Goal: Task Accomplishment & Management: Use online tool/utility

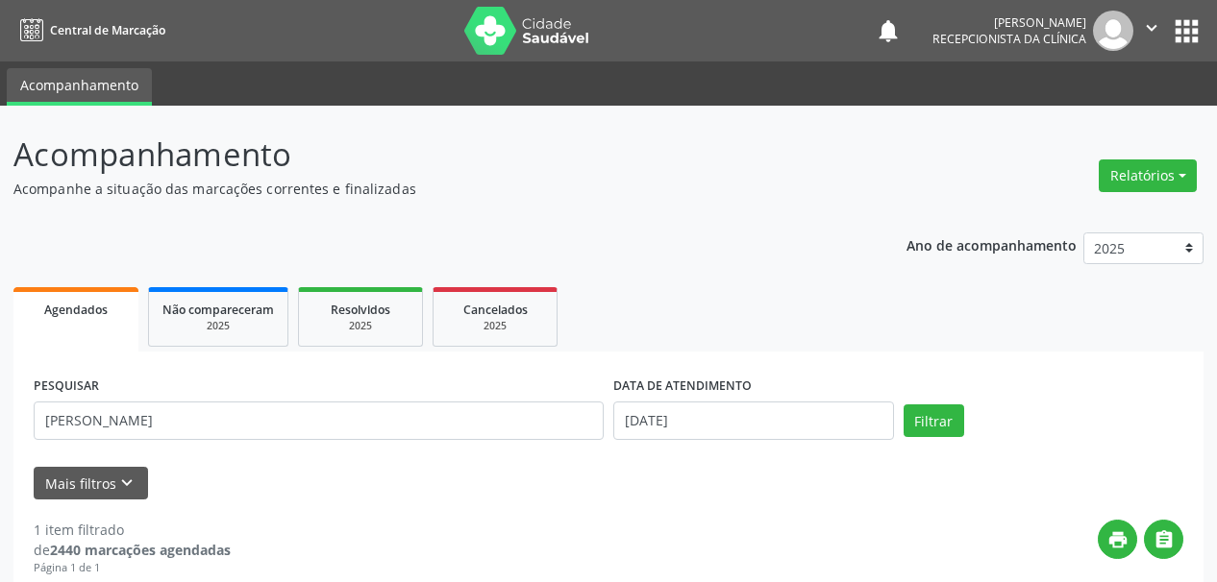
click at [0, 200] on div "Acompanhamento Acompanhe a situação das marcações correntes e finalizadas Relat…" at bounding box center [608, 488] width 1217 height 764
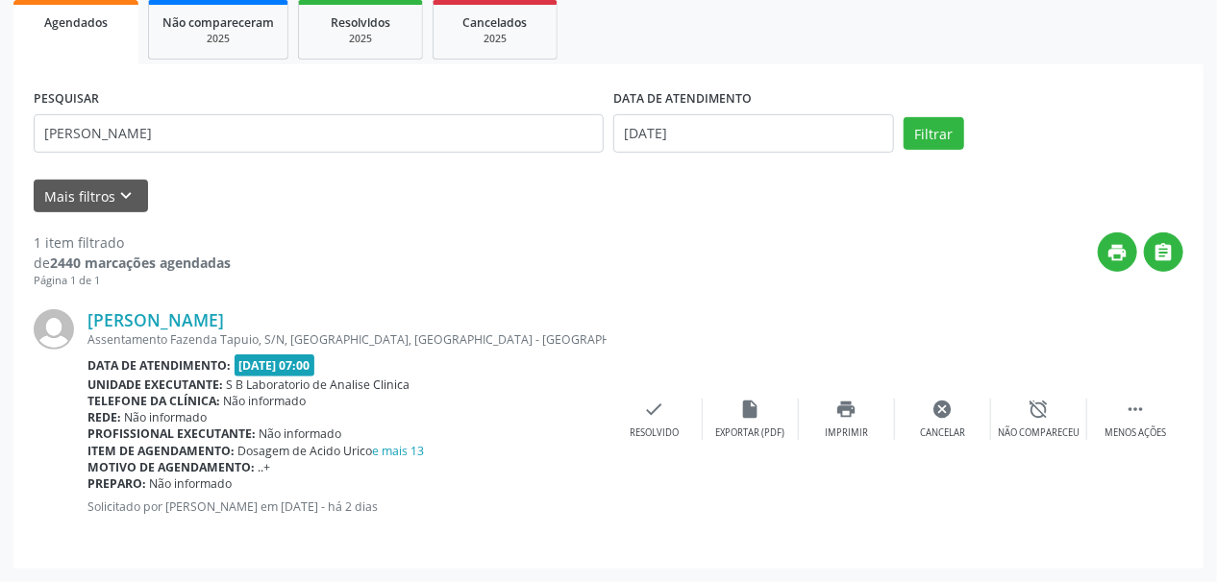
scroll to position [287, 0]
type input "[PERSON_NAME]"
click at [668, 120] on input "[DATE]" at bounding box center [753, 133] width 281 height 38
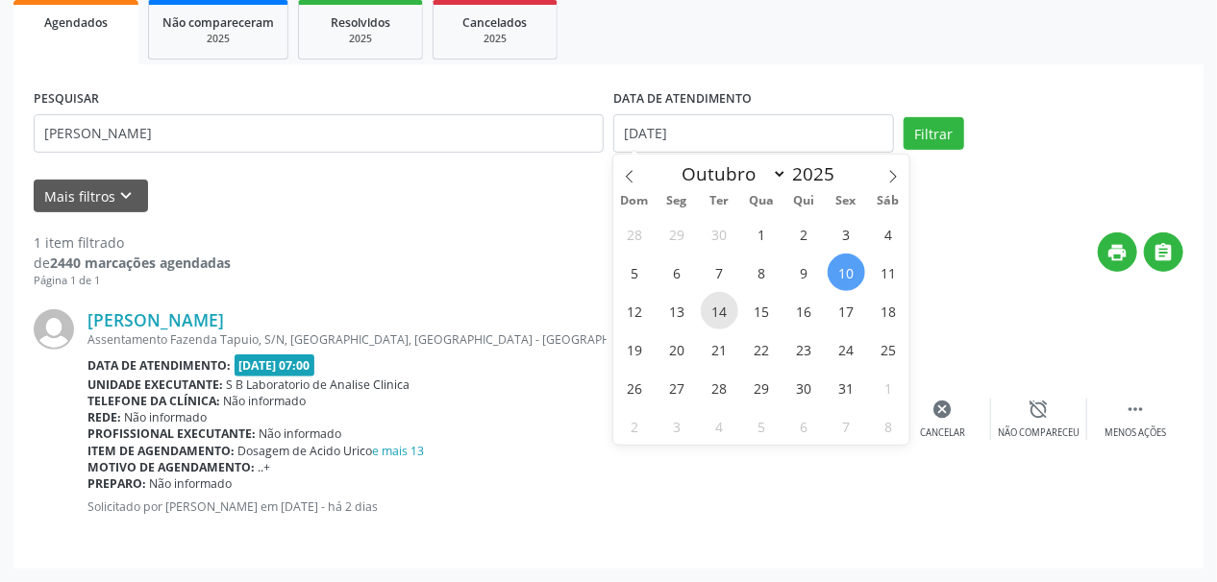
click at [726, 312] on span "14" at bounding box center [719, 310] width 37 height 37
type input "[DATE]"
click at [726, 312] on span "14" at bounding box center [719, 310] width 37 height 37
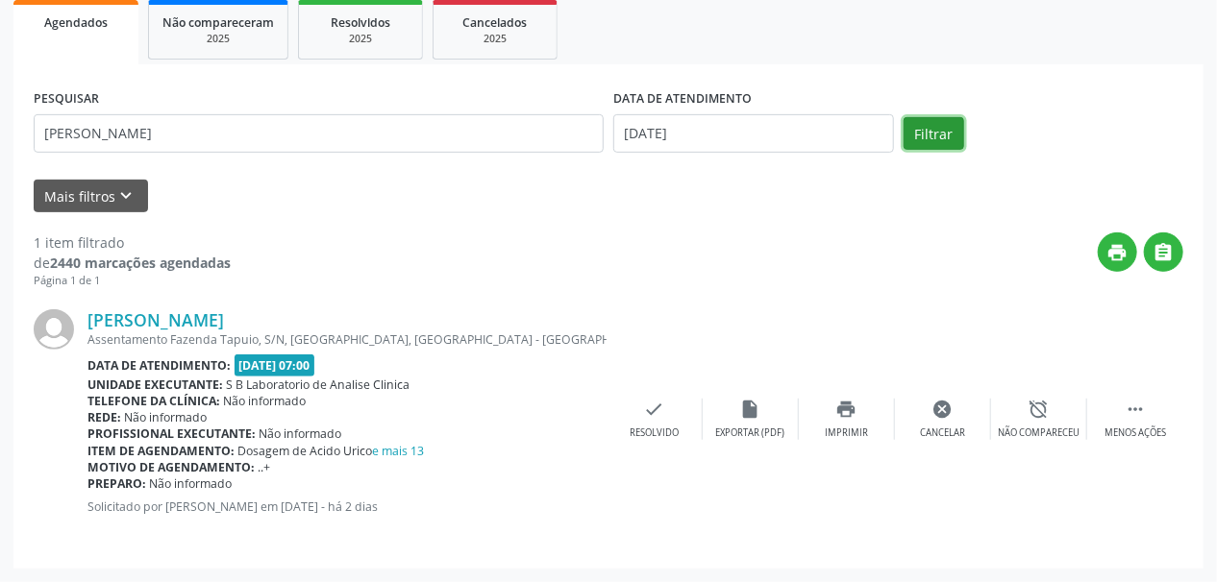
click at [957, 136] on button "Filtrar" at bounding box center [933, 133] width 61 height 33
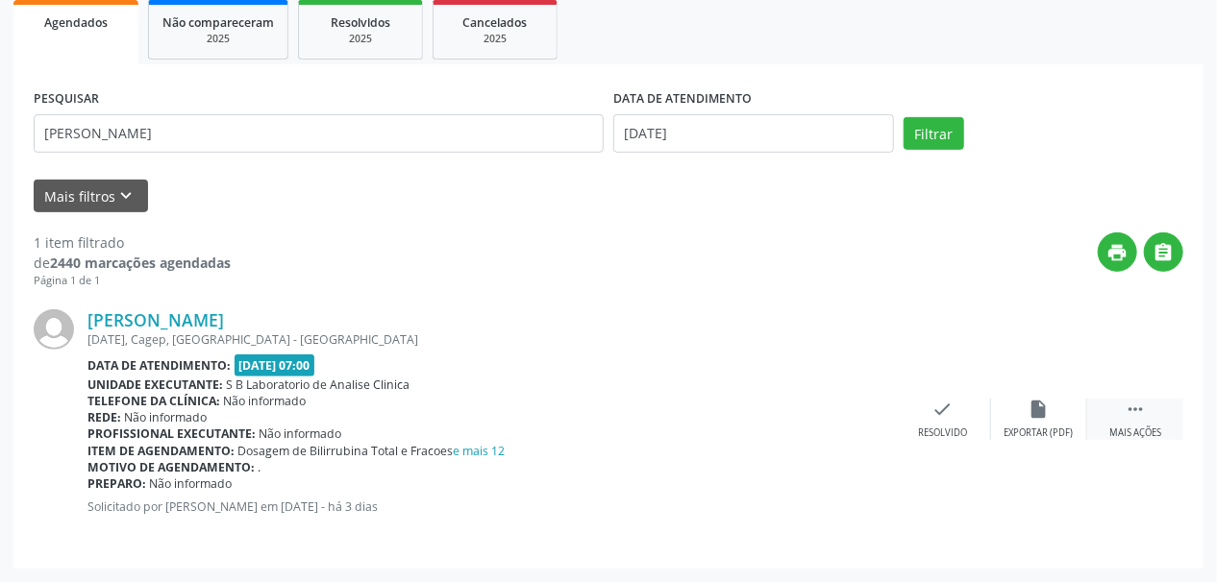
click at [1119, 409] on div " Mais ações" at bounding box center [1135, 419] width 96 height 41
click at [838, 406] on icon "print" at bounding box center [846, 409] width 21 height 21
drag, startPoint x: 127, startPoint y: 96, endPoint x: 127, endPoint y: 118, distance: 22.1
click at [127, 98] on div "PESQUISAR [PERSON_NAME]" at bounding box center [319, 126] width 580 height 82
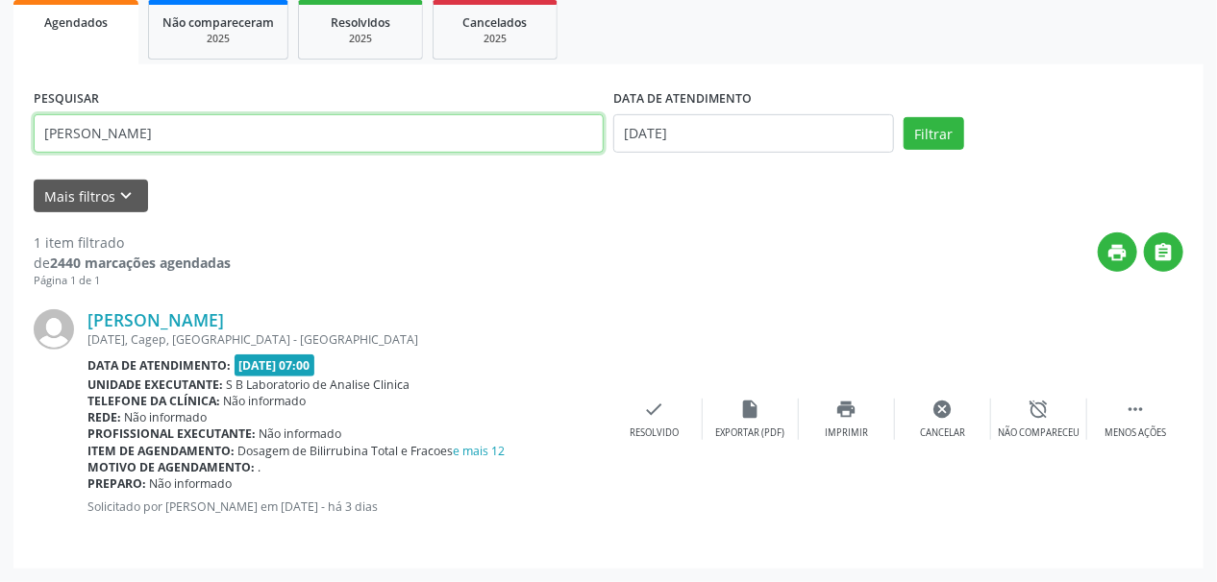
drag, startPoint x: 131, startPoint y: 137, endPoint x: 0, endPoint y: 125, distance: 131.3
click at [0, 125] on div "Acompanhamento Acompanhe a situação das marcações correntes e finalizadas Relat…" at bounding box center [608, 200] width 1217 height 764
click at [903, 117] on button "Filtrar" at bounding box center [933, 133] width 61 height 33
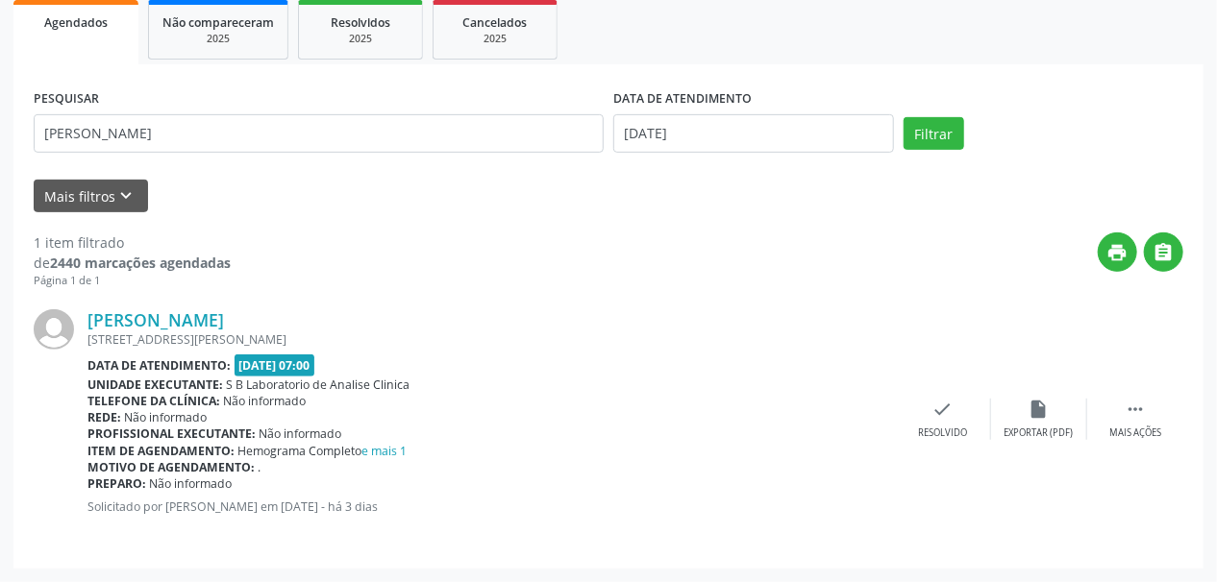
click at [1150, 441] on div "[PERSON_NAME] [STREET_ADDRESS][PERSON_NAME] Data de atendimento: [DATE] 07:00 U…" at bounding box center [609, 419] width 1150 height 260
click at [1126, 418] on icon "" at bounding box center [1135, 409] width 21 height 21
click at [854, 417] on icon "print" at bounding box center [846, 409] width 21 height 21
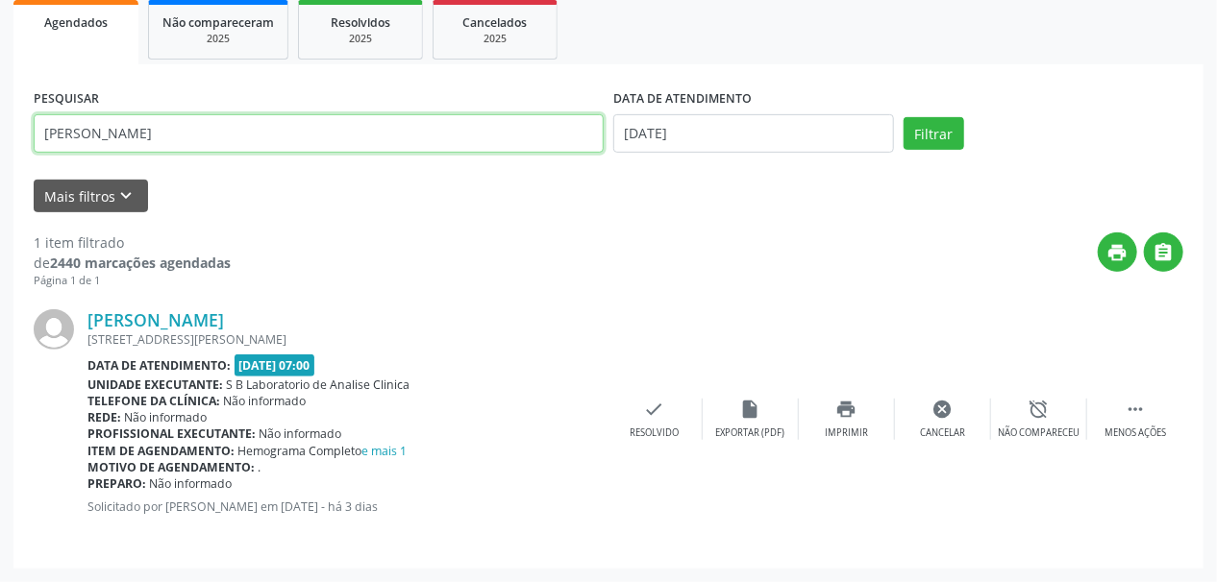
click at [125, 151] on input "[PERSON_NAME]" at bounding box center [319, 133] width 570 height 38
click at [903, 117] on button "Filtrar" at bounding box center [933, 133] width 61 height 33
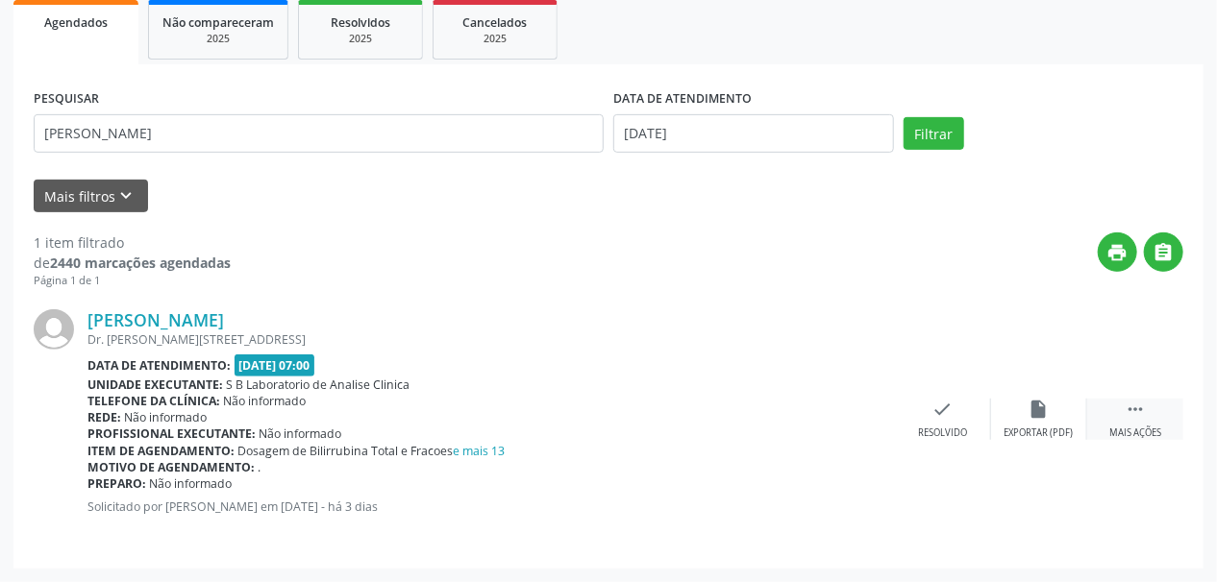
click at [1146, 418] on div " Mais ações" at bounding box center [1135, 419] width 96 height 41
click at [866, 416] on div "print Imprimir" at bounding box center [847, 419] width 96 height 41
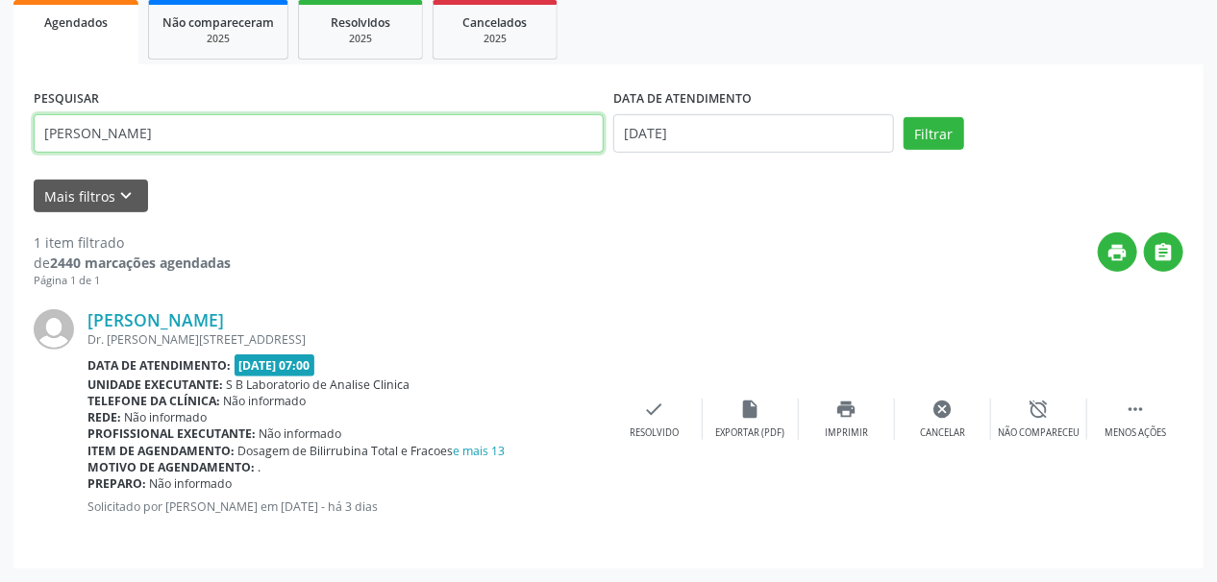
click at [0, 121] on div "Acompanhamento Acompanhe a situação das marcações correntes e finalizadas Relat…" at bounding box center [608, 200] width 1217 height 764
click at [903, 117] on button "Filtrar" at bounding box center [933, 133] width 61 height 33
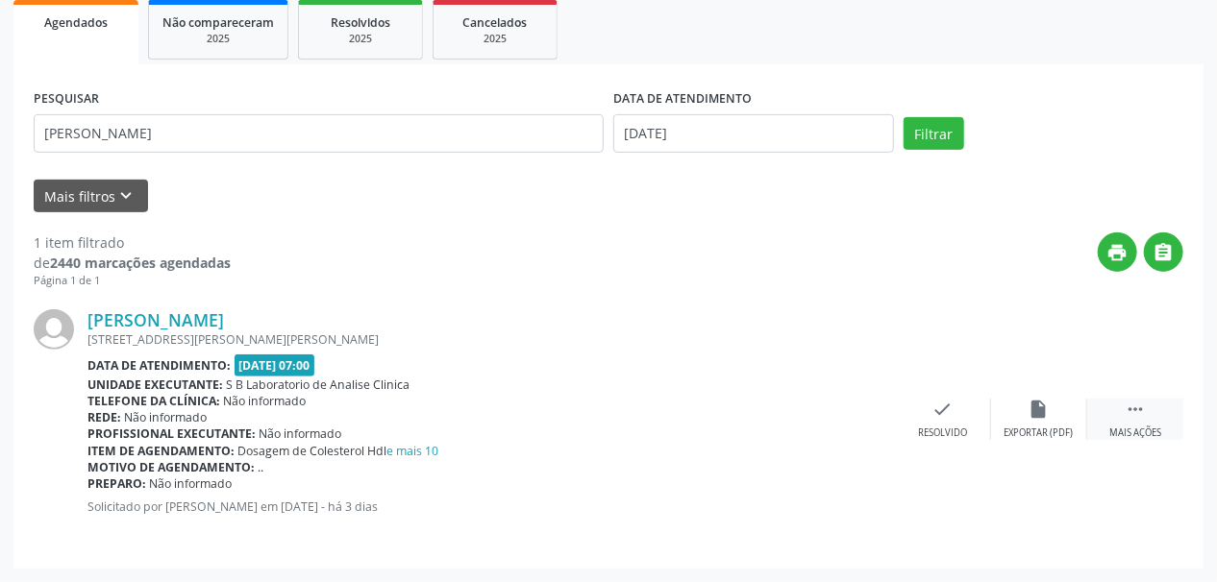
click at [1153, 421] on div " Mais ações" at bounding box center [1135, 419] width 96 height 41
click at [832, 427] on div "Imprimir" at bounding box center [846, 433] width 43 height 13
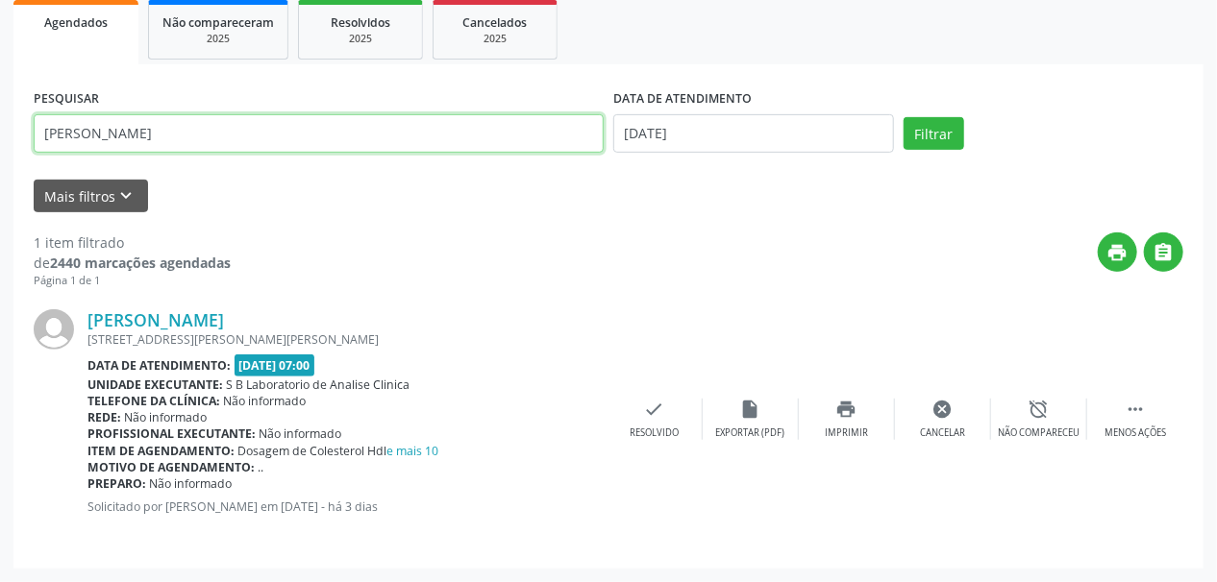
drag, startPoint x: 173, startPoint y: 127, endPoint x: 0, endPoint y: 141, distance: 173.6
click at [0, 140] on div "Acompanhamento Acompanhe a situação das marcações correntes e finalizadas Relat…" at bounding box center [608, 200] width 1217 height 764
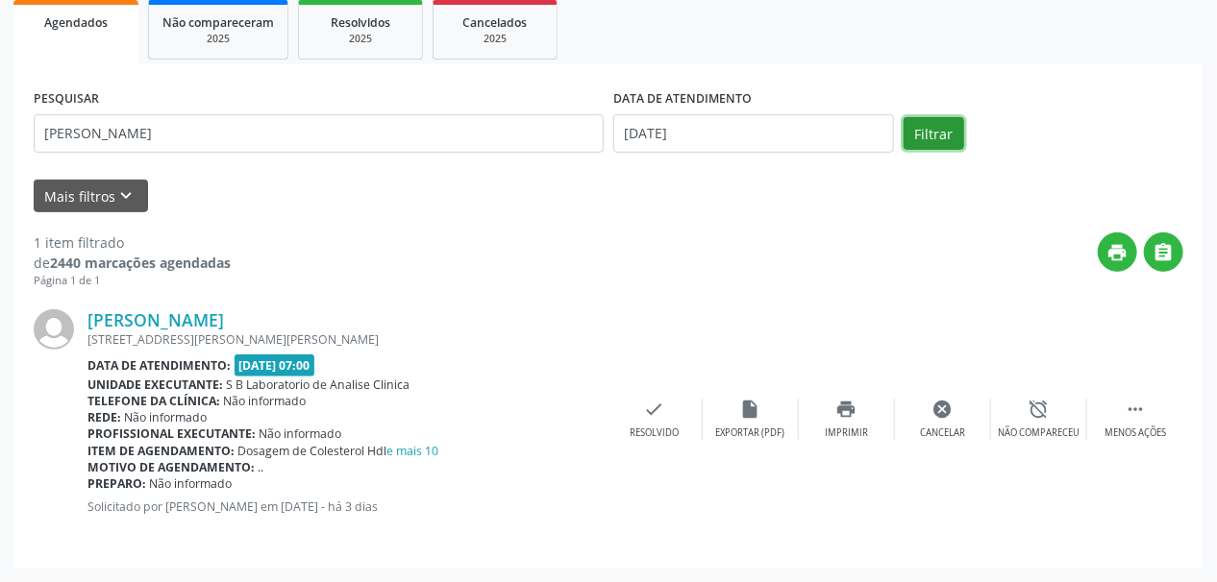
click at [930, 131] on button "Filtrar" at bounding box center [933, 133] width 61 height 33
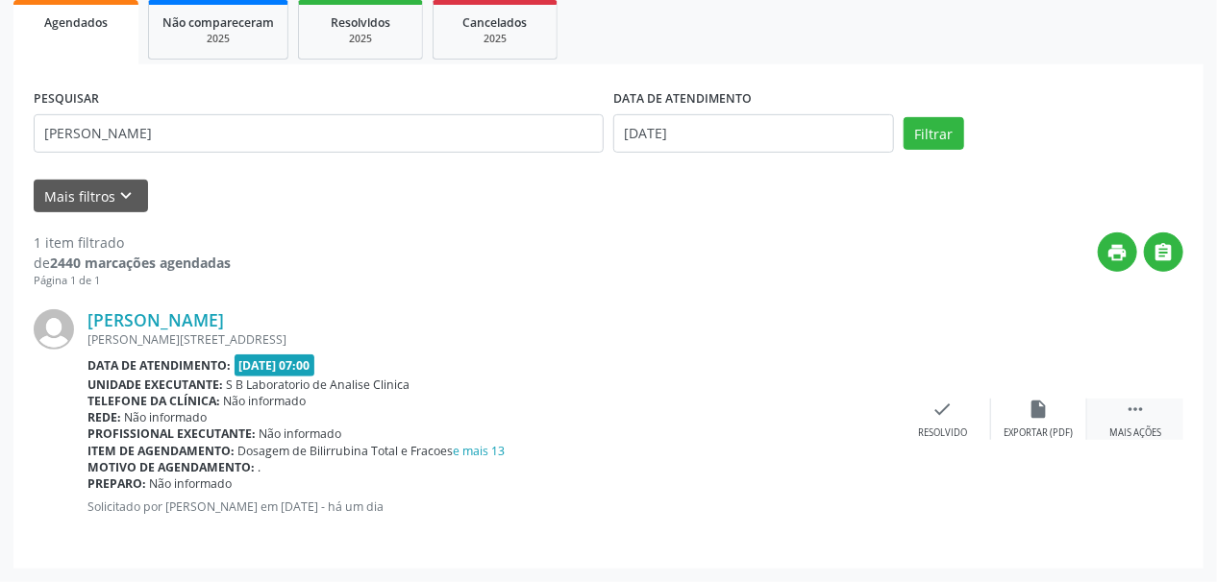
click at [1130, 434] on div "Mais ações" at bounding box center [1135, 433] width 52 height 13
click at [857, 430] on div "Imprimir" at bounding box center [846, 433] width 43 height 13
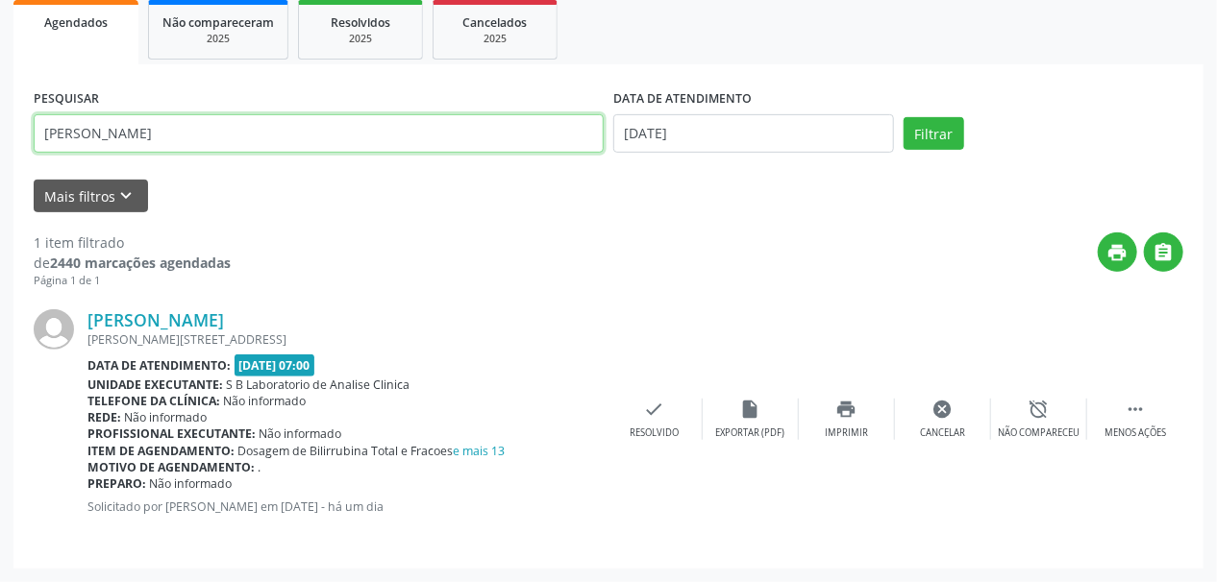
drag, startPoint x: 161, startPoint y: 131, endPoint x: 0, endPoint y: 140, distance: 160.8
click at [0, 138] on div "Acompanhamento Acompanhe a situação das marcações correntes e finalizadas Relat…" at bounding box center [608, 200] width 1217 height 764
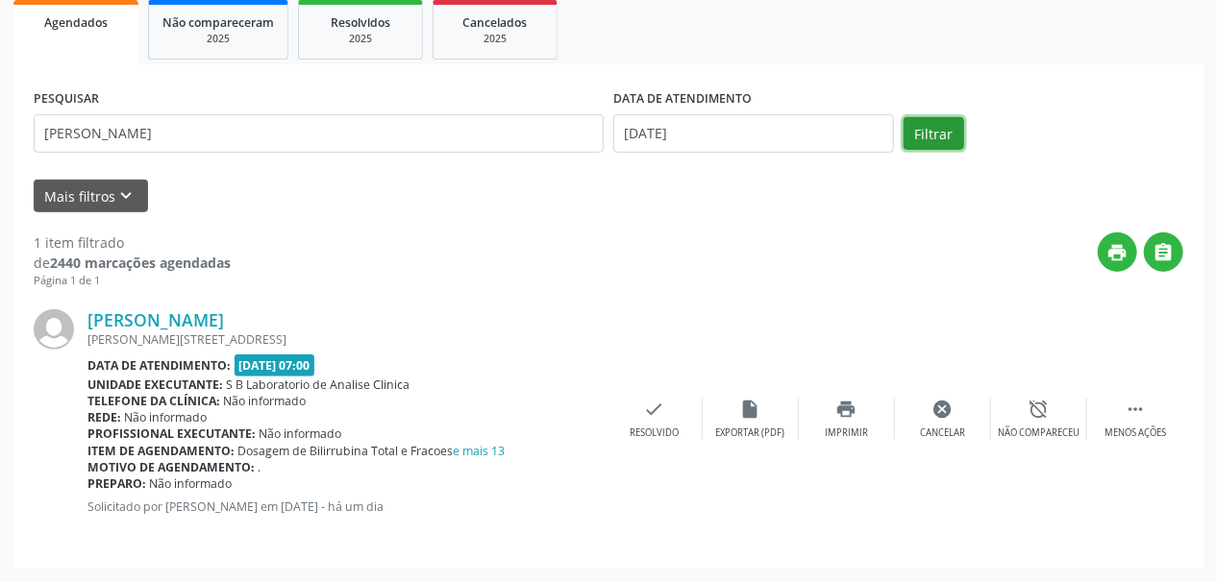
click at [928, 128] on button "Filtrar" at bounding box center [933, 133] width 61 height 33
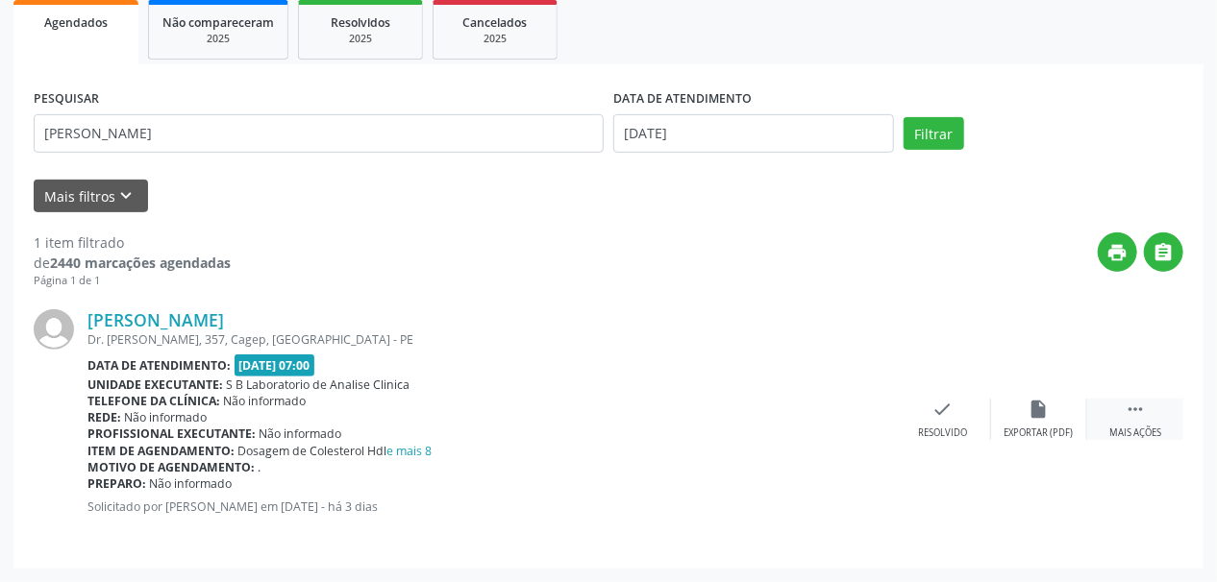
click at [1151, 419] on div " Mais ações" at bounding box center [1135, 419] width 96 height 41
click at [849, 416] on icon "print" at bounding box center [846, 409] width 21 height 21
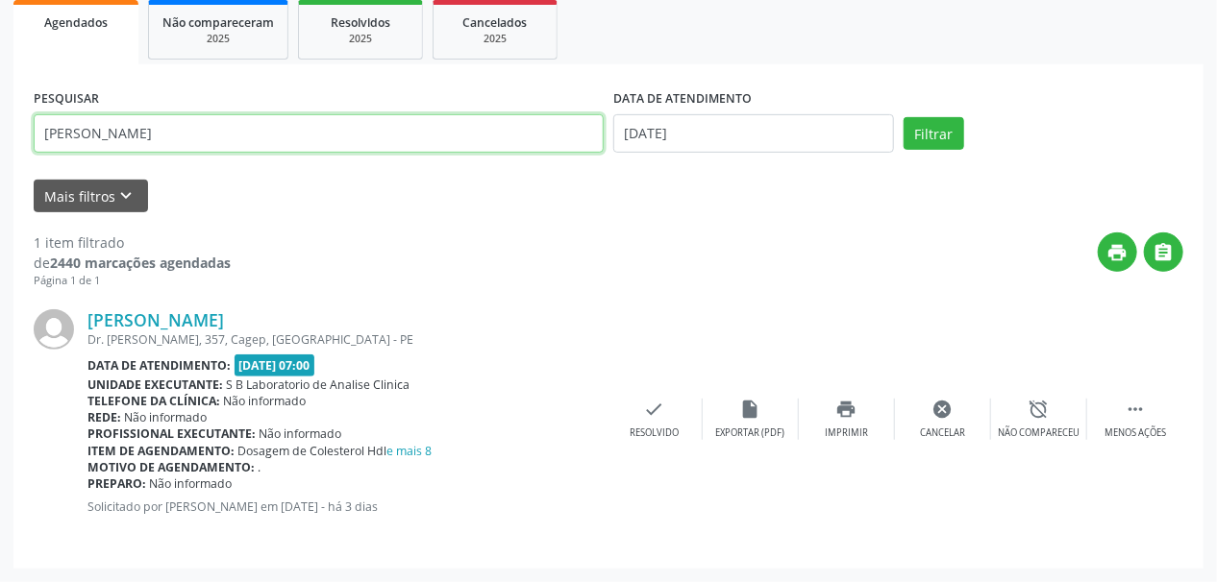
drag, startPoint x: 136, startPoint y: 137, endPoint x: 0, endPoint y: 165, distance: 139.3
click at [0, 165] on div "Acompanhamento Acompanhe a situação das marcações correntes e finalizadas Relat…" at bounding box center [608, 200] width 1217 height 764
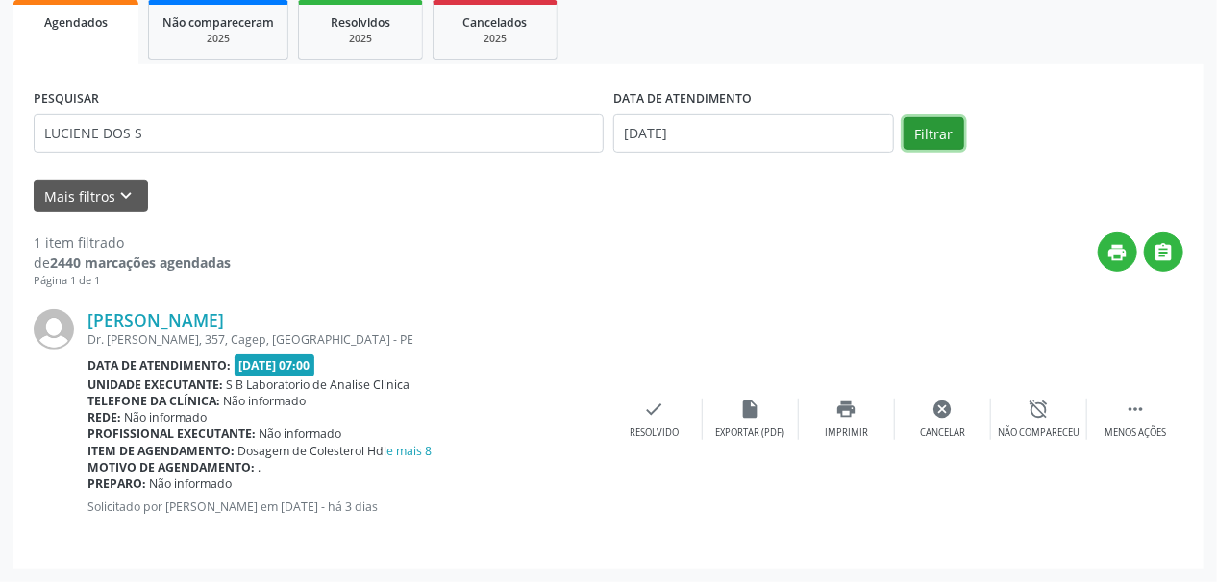
click at [945, 134] on button "Filtrar" at bounding box center [933, 133] width 61 height 33
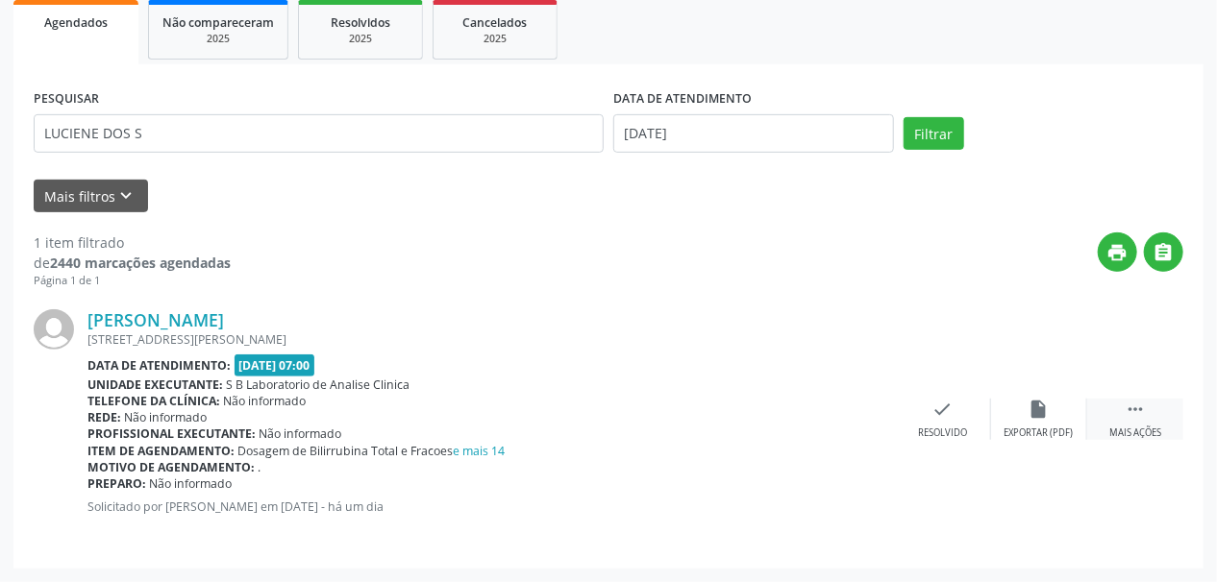
click at [1152, 416] on div " Mais ações" at bounding box center [1135, 419] width 96 height 41
click at [849, 422] on div "print Imprimir" at bounding box center [847, 419] width 96 height 41
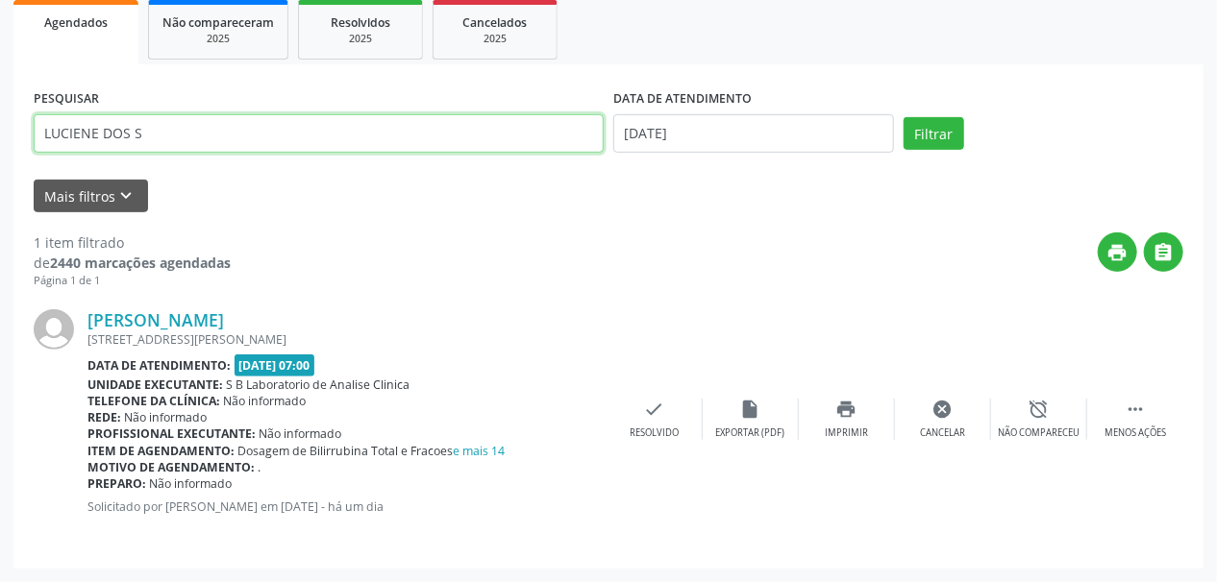
drag, startPoint x: 198, startPoint y: 130, endPoint x: 0, endPoint y: 159, distance: 200.1
click at [0, 158] on div "Acompanhamento Acompanhe a situação das marcações correntes e finalizadas Relat…" at bounding box center [608, 200] width 1217 height 764
click at [903, 117] on button "Filtrar" at bounding box center [933, 133] width 61 height 33
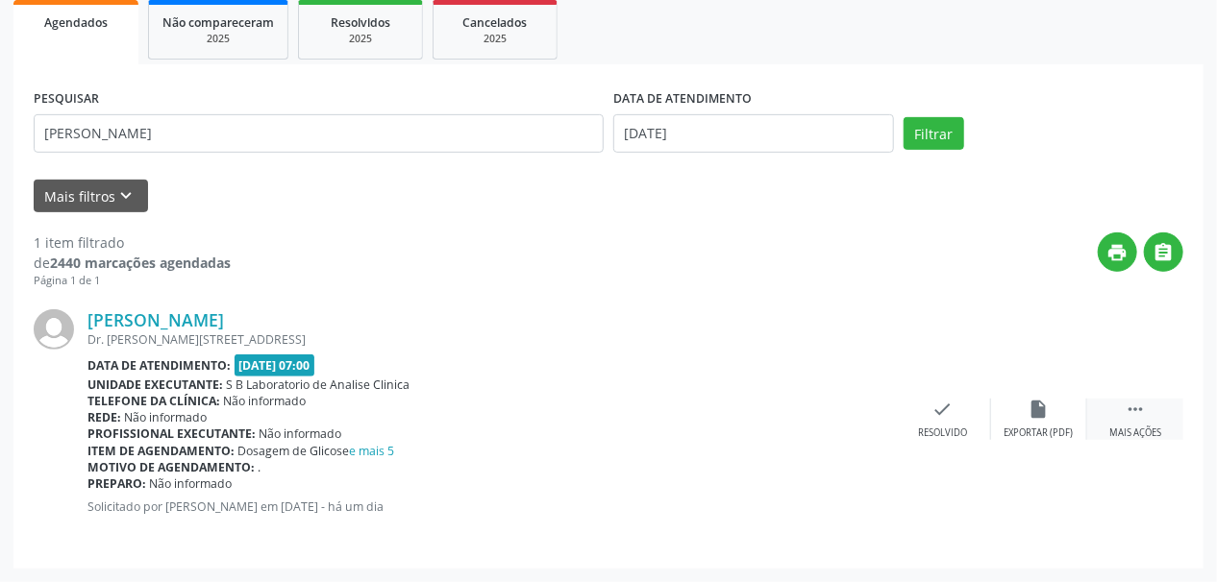
click at [1127, 418] on icon "" at bounding box center [1135, 409] width 21 height 21
click at [859, 406] on div "print Imprimir" at bounding box center [847, 419] width 96 height 41
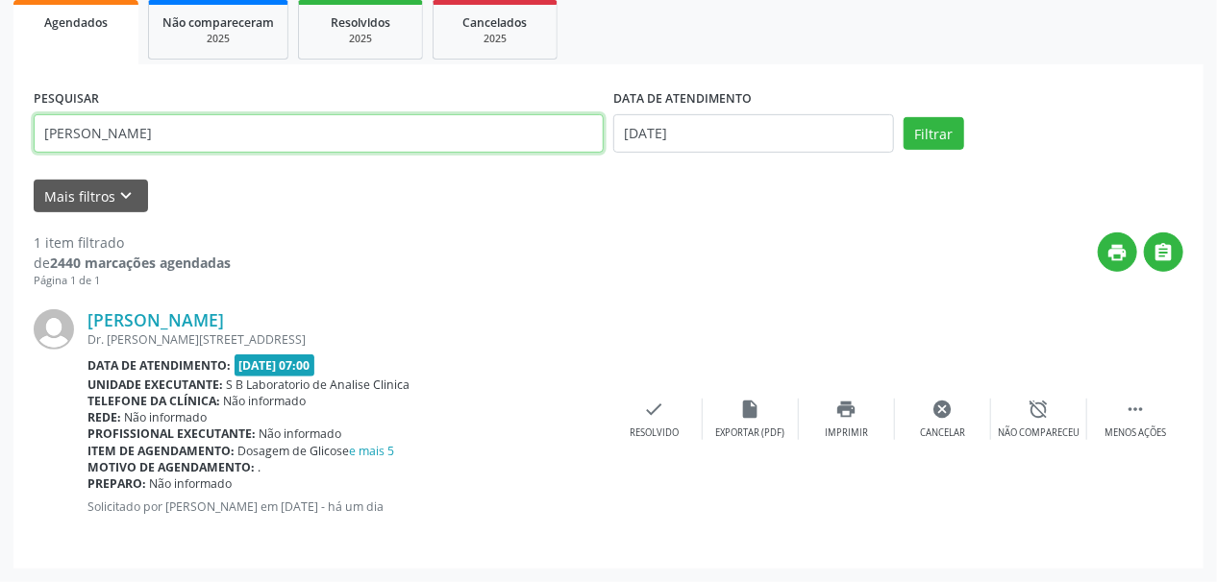
drag, startPoint x: 167, startPoint y: 127, endPoint x: 0, endPoint y: 197, distance: 181.4
click at [0, 196] on div "Acompanhamento Acompanhe a situação das marcações correntes e finalizadas Relat…" at bounding box center [608, 200] width 1217 height 764
click at [903, 117] on button "Filtrar" at bounding box center [933, 133] width 61 height 33
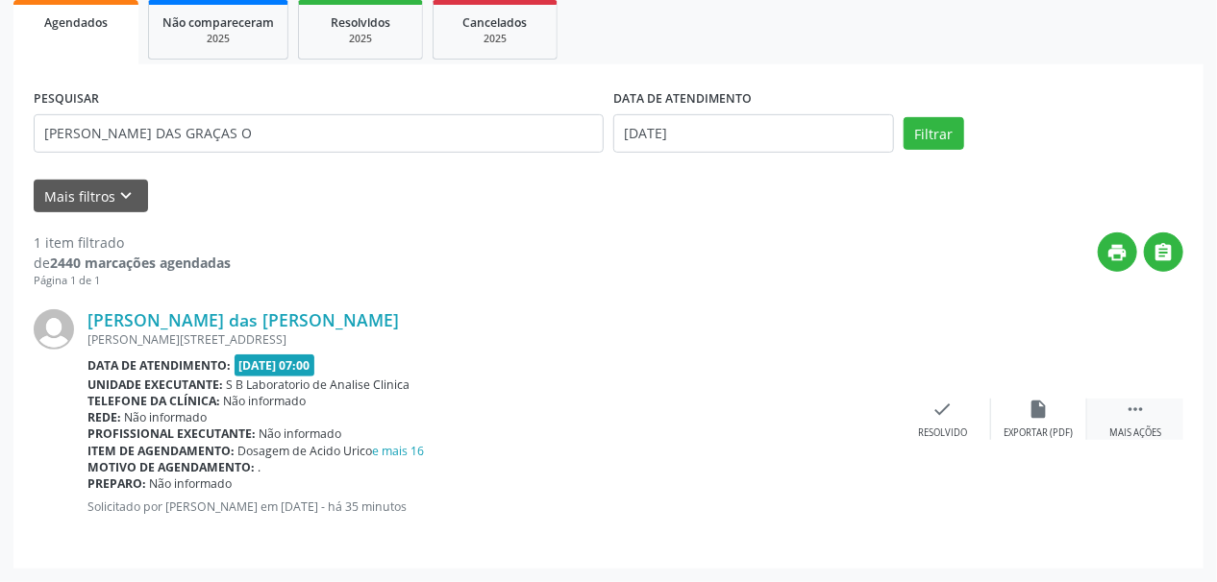
click at [1142, 411] on icon "" at bounding box center [1135, 409] width 21 height 21
click at [848, 410] on icon "print" at bounding box center [846, 409] width 21 height 21
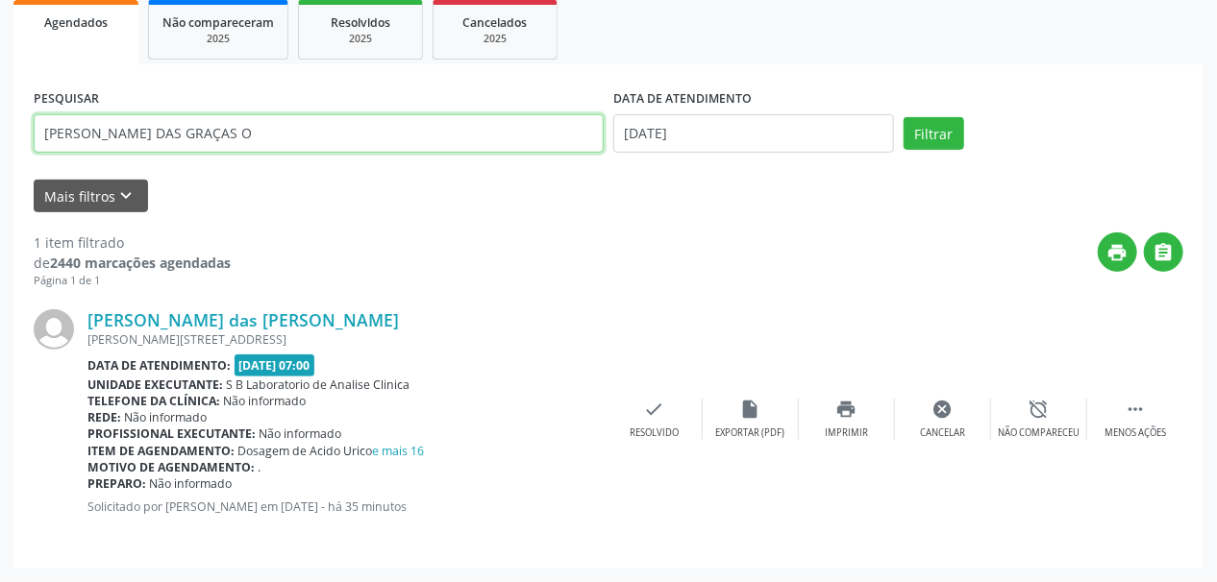
drag, startPoint x: 219, startPoint y: 136, endPoint x: 0, endPoint y: 181, distance: 223.7
click at [0, 181] on div "Acompanhamento Acompanhe a situação das marcações correntes e finalizadas Relat…" at bounding box center [608, 200] width 1217 height 764
click at [903, 117] on button "Filtrar" at bounding box center [933, 133] width 61 height 33
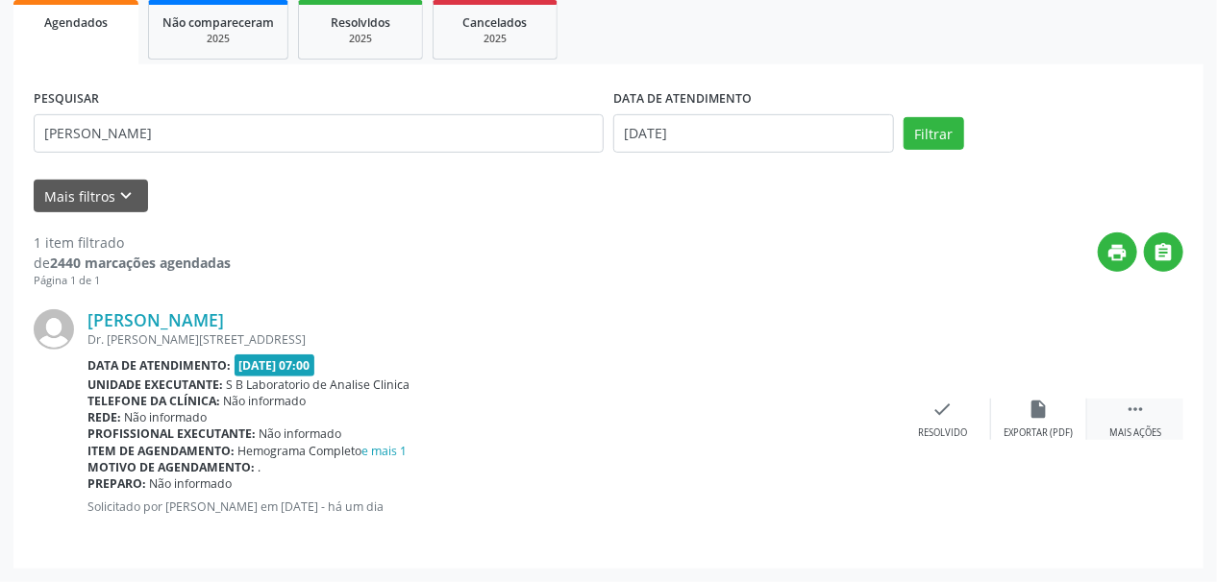
click at [1127, 413] on icon "" at bounding box center [1135, 409] width 21 height 21
click at [856, 418] on icon "print" at bounding box center [846, 409] width 21 height 21
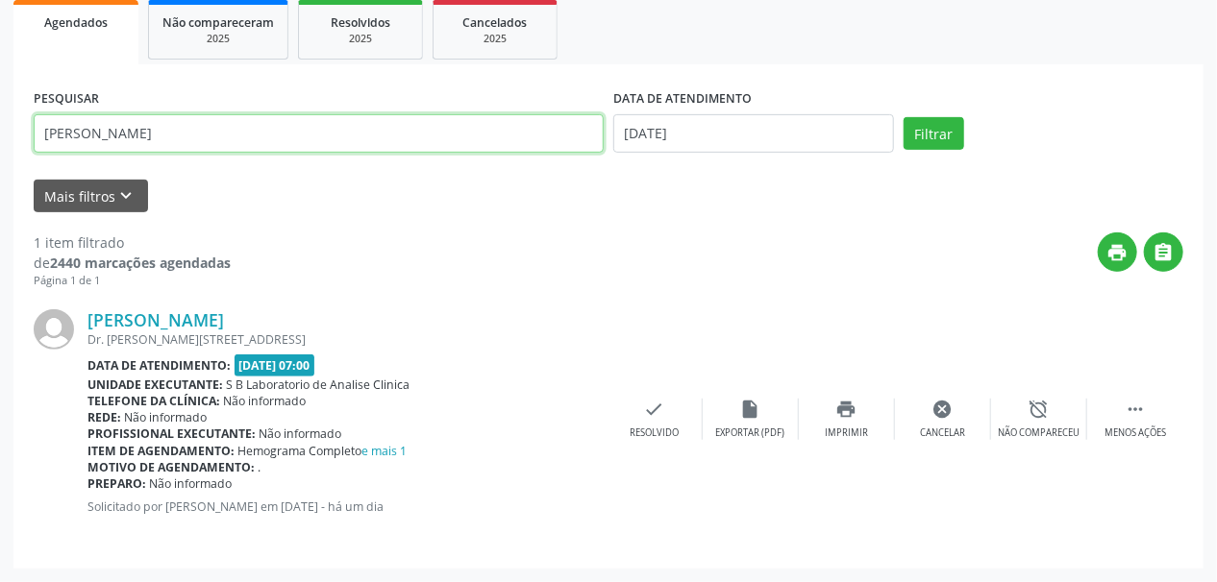
drag, startPoint x: 123, startPoint y: 123, endPoint x: 0, endPoint y: 145, distance: 125.0
click at [0, 145] on div "Acompanhamento Acompanhe a situação das marcações correntes e finalizadas Relat…" at bounding box center [608, 200] width 1217 height 764
click at [903, 117] on button "Filtrar" at bounding box center [933, 133] width 61 height 33
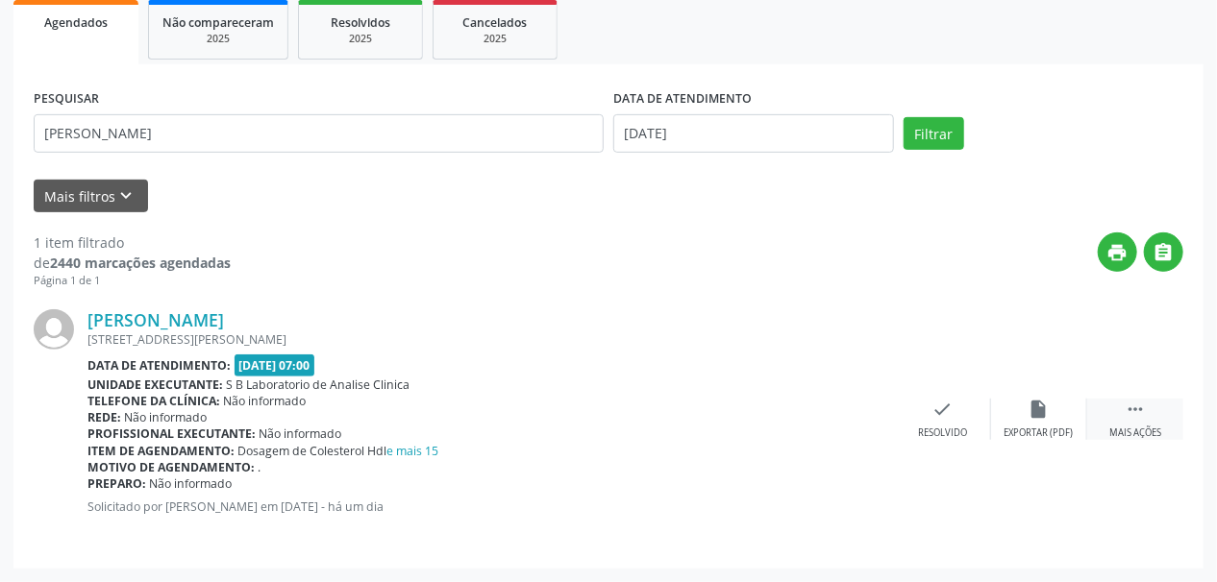
click at [1157, 419] on div " Mais ações" at bounding box center [1135, 419] width 96 height 41
click at [860, 416] on div "print Imprimir" at bounding box center [847, 419] width 96 height 41
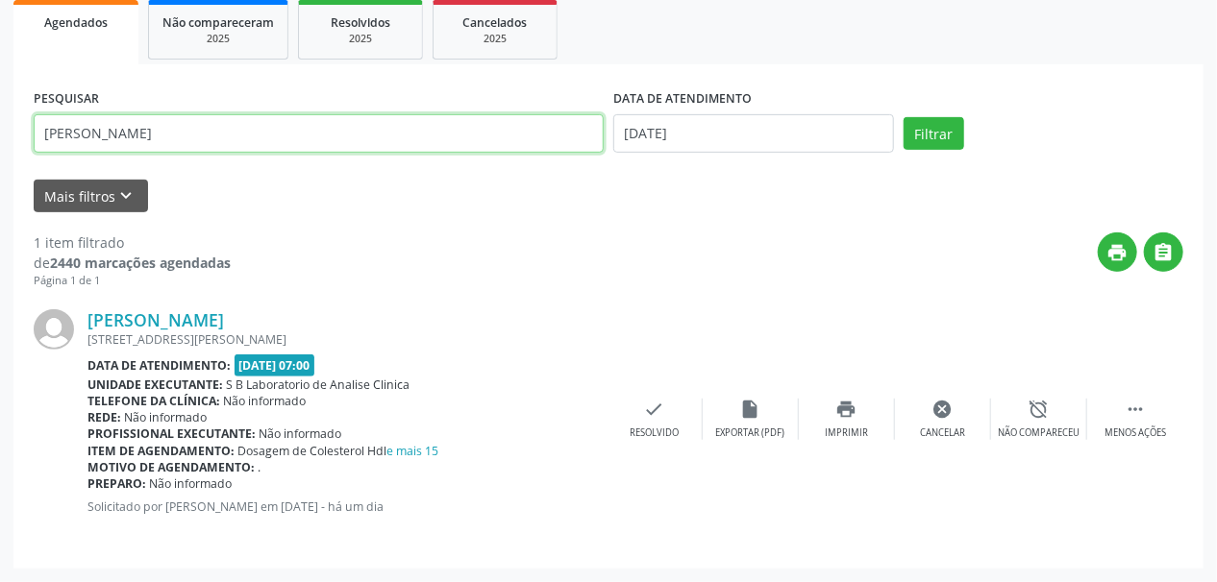
drag, startPoint x: 62, startPoint y: 146, endPoint x: 0, endPoint y: 167, distance: 66.0
click at [0, 167] on div "Acompanhamento Acompanhe a situação das marcações correntes e finalizadas Relat…" at bounding box center [608, 200] width 1217 height 764
click at [903, 117] on button "Filtrar" at bounding box center [933, 133] width 61 height 33
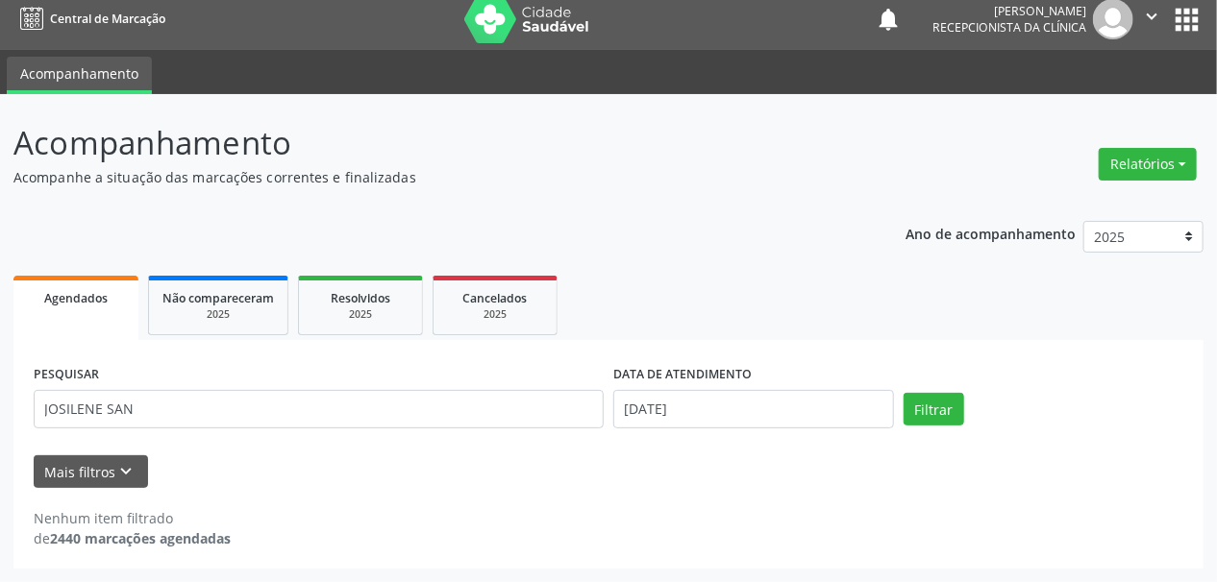
scroll to position [12, 0]
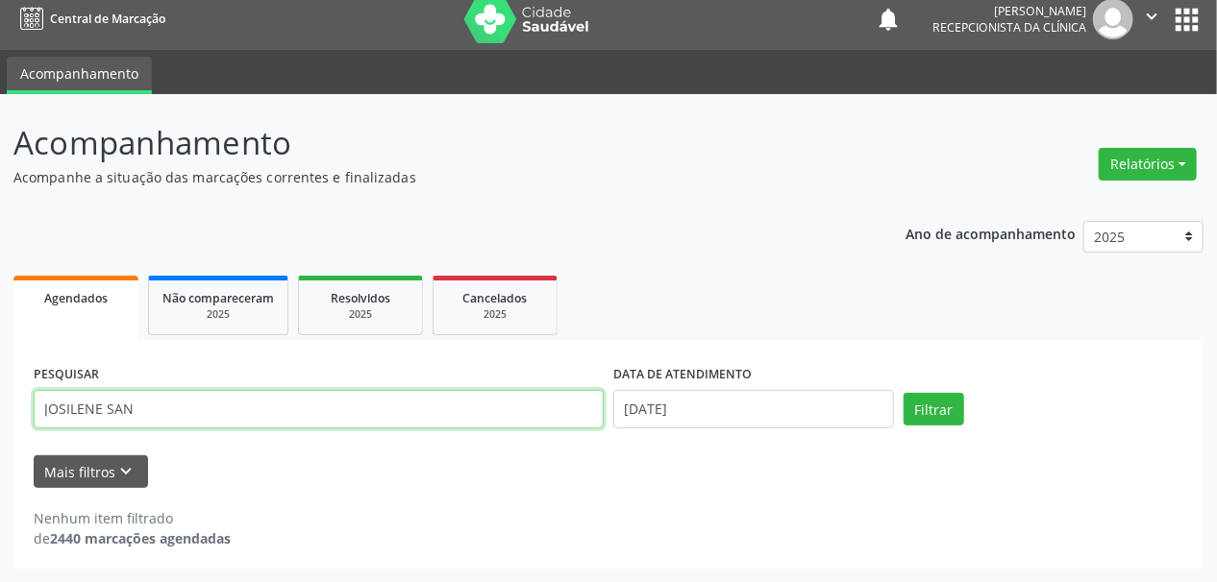
click at [58, 415] on input "JOSILENE SAN" at bounding box center [319, 409] width 570 height 38
type input "JOISILENE SAN"
click at [903, 393] on button "Filtrar" at bounding box center [933, 409] width 61 height 33
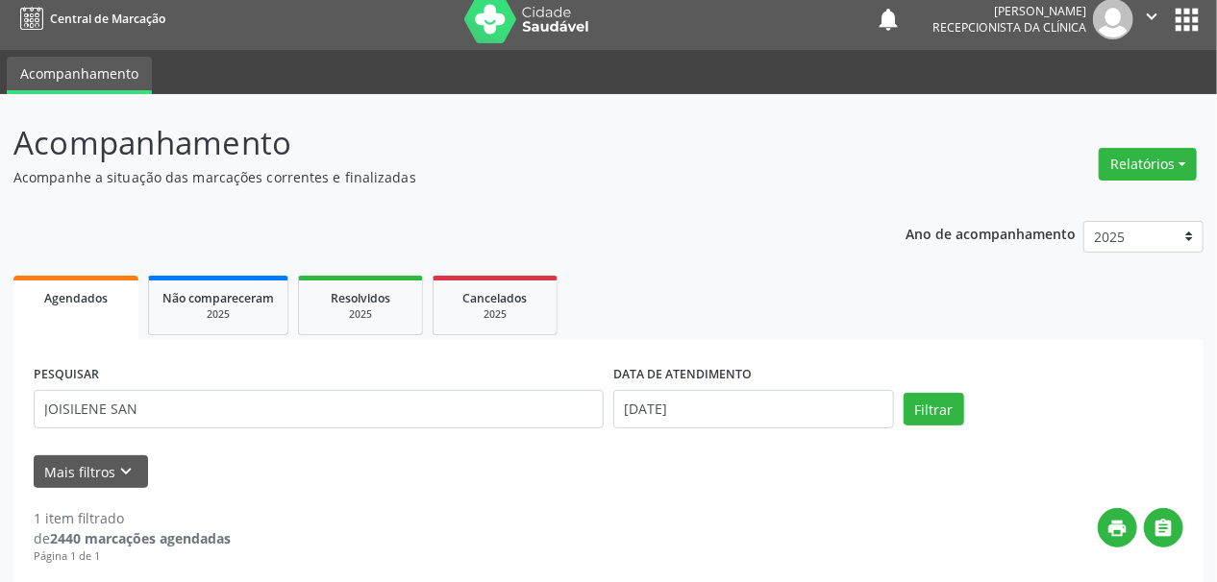
scroll to position [287, 0]
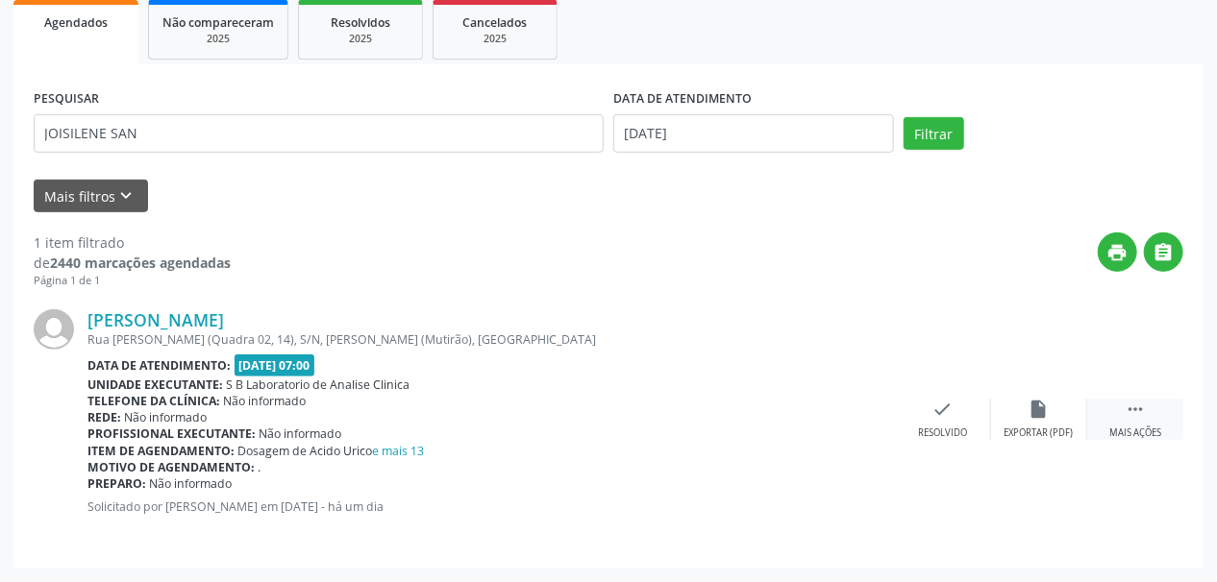
click at [1140, 419] on div " Mais ações" at bounding box center [1135, 419] width 96 height 41
click at [846, 427] on div "Imprimir" at bounding box center [846, 433] width 43 height 13
click at [566, 206] on div "Mais filtros keyboard_arrow_down" at bounding box center [608, 197] width 1159 height 34
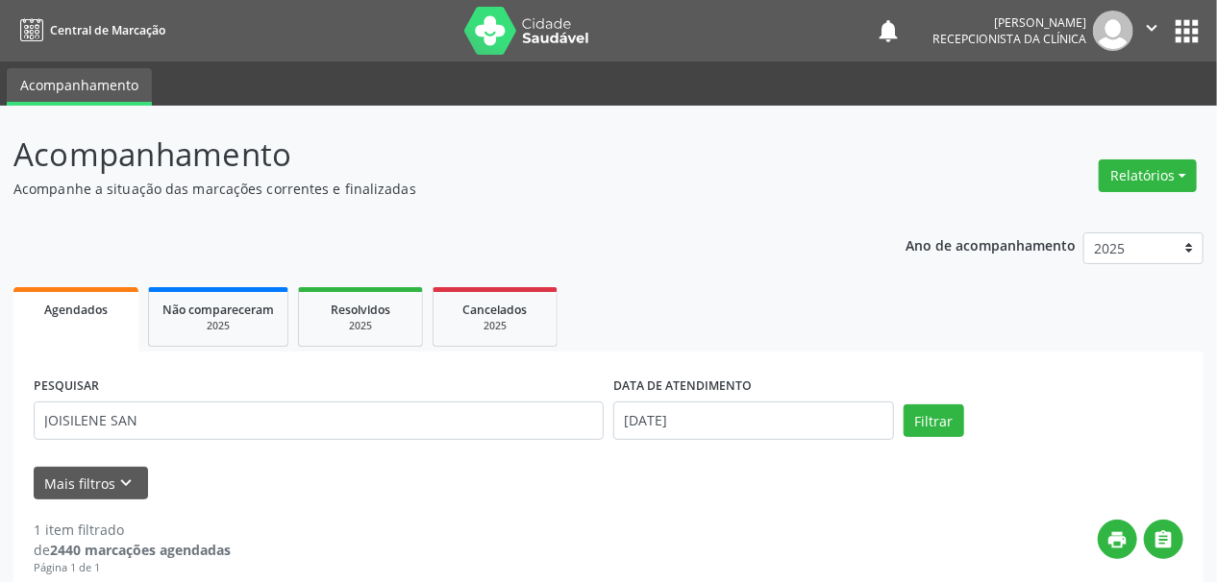
click at [500, 40] on img at bounding box center [526, 31] width 125 height 48
